Goal: Register for event/course

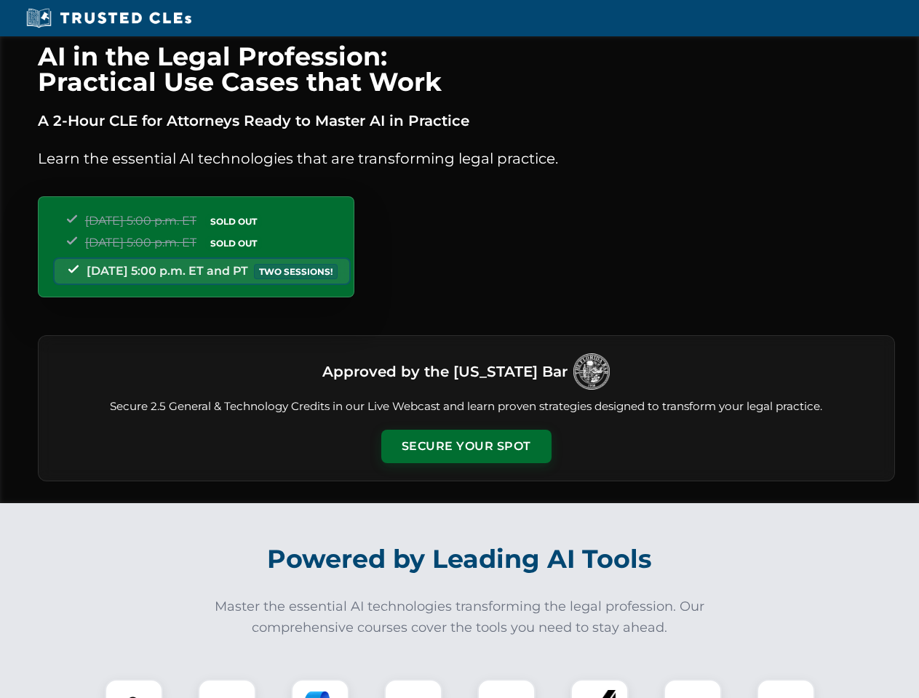
click at [466, 447] on button "Secure Your Spot" at bounding box center [466, 446] width 170 height 33
click at [134, 689] on img at bounding box center [134, 708] width 42 height 42
